Goal: Answer question/provide support

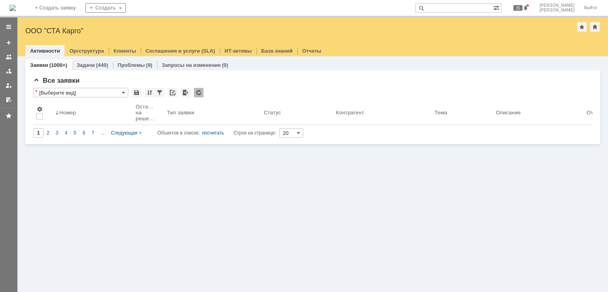
click at [16, 11] on img at bounding box center [12, 8] width 6 height 6
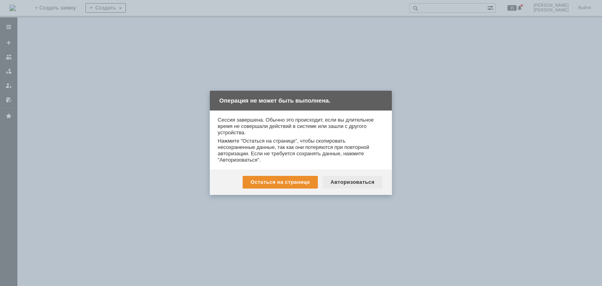
click at [337, 179] on div "Авторизоваться" at bounding box center [352, 182] width 60 height 13
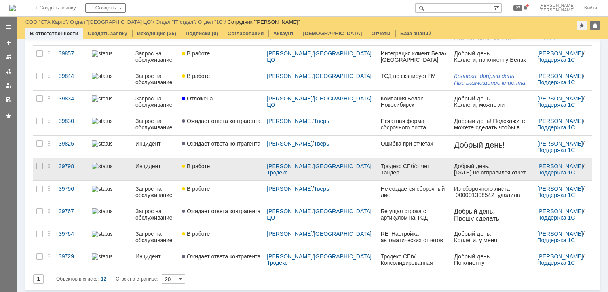
click at [234, 169] on link "В работе" at bounding box center [221, 169] width 85 height 22
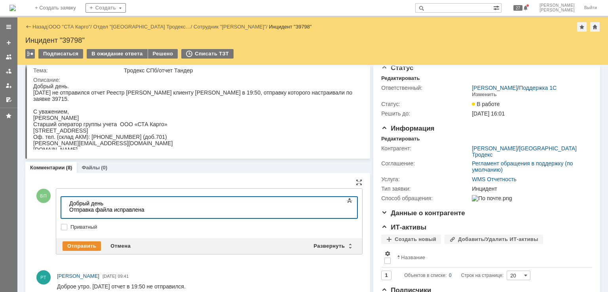
scroll to position [40, 0]
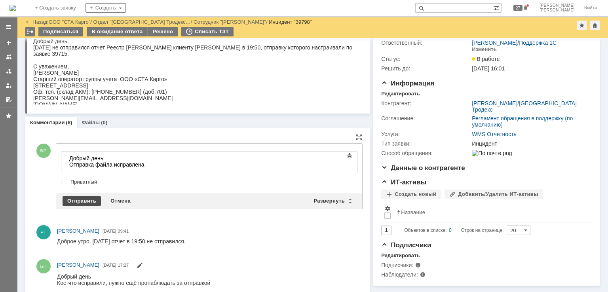
click at [80, 197] on div "Отправить" at bounding box center [82, 200] width 38 height 9
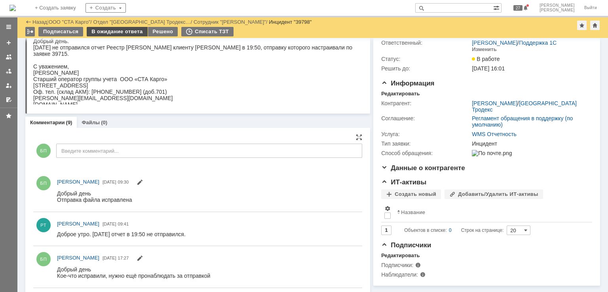
scroll to position [0, 0]
click at [112, 32] on div "В ожидание ответа" at bounding box center [117, 31] width 61 height 9
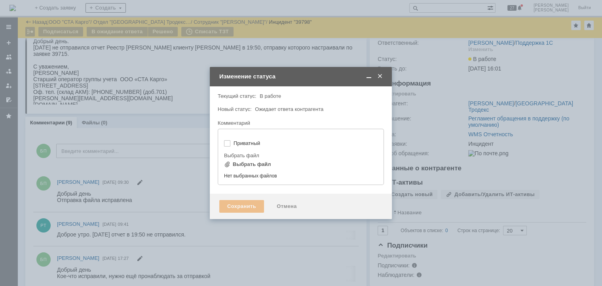
type input "[не указано]"
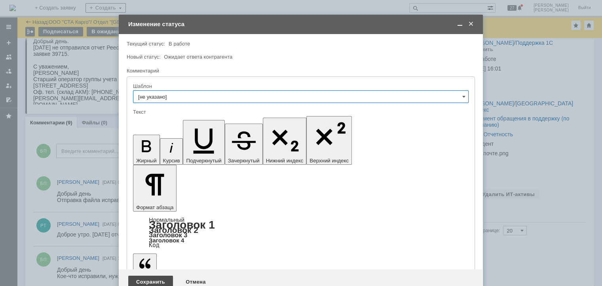
click at [156, 275] on div "Сохранить" at bounding box center [150, 281] width 45 height 13
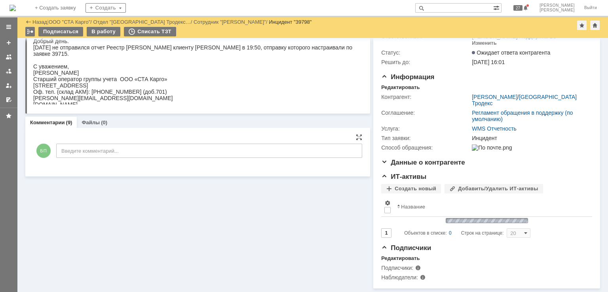
click at [156, 263] on div "Суть заявки Редактировать Тема: Тродекс СПб/отчет Тандер Описание: Комментарии …" at bounding box center [197, 140] width 345 height 296
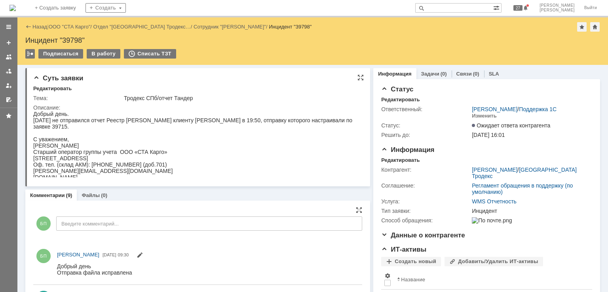
click at [212, 139] on div "Добрый день. Вчера не отправился отчет Реестр Актов клиенту Тандер в 19:50, отп…" at bounding box center [194, 146] width 323 height 70
